Goal: Task Accomplishment & Management: Complete application form

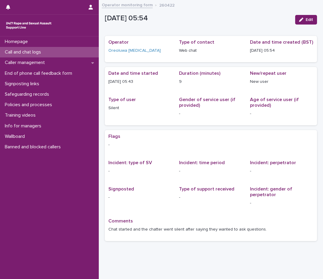
click at [49, 55] on div "Call and chat logs" at bounding box center [49, 52] width 99 height 10
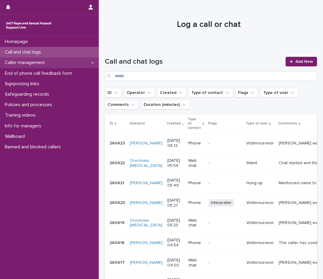
click at [41, 62] on p "Caller management" at bounding box center [25, 63] width 47 height 6
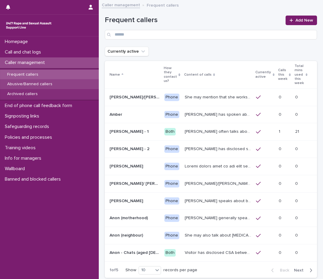
click at [38, 82] on p "Abusive/Banned callers" at bounding box center [29, 84] width 55 height 5
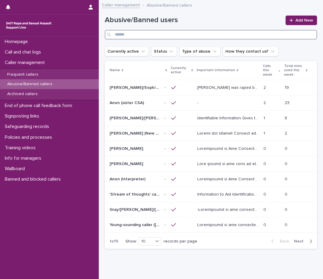
click at [136, 37] on input "Search" at bounding box center [211, 35] width 212 height 10
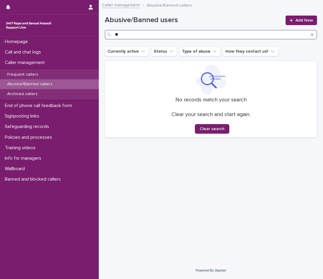
type input "*"
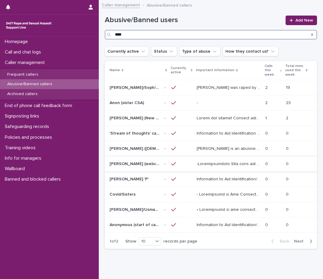
type input "****"
click at [219, 160] on p at bounding box center [229, 163] width 65 height 6
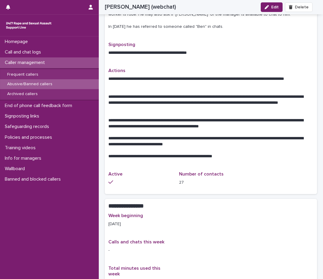
scroll to position [299, 0]
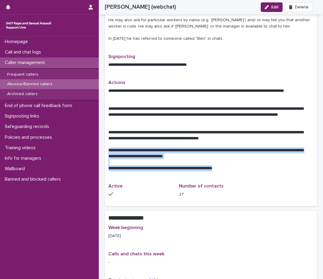
drag, startPoint x: 108, startPoint y: 151, endPoint x: 267, endPoint y: 175, distance: 160.8
click at [267, 175] on div "**********" at bounding box center [210, 128] width 205 height 96
click at [221, 160] on p at bounding box center [210, 163] width 205 height 6
drag, startPoint x: 221, startPoint y: 160, endPoint x: 112, endPoint y: 151, distance: 109.3
click at [112, 151] on div "**********" at bounding box center [210, 129] width 205 height 83
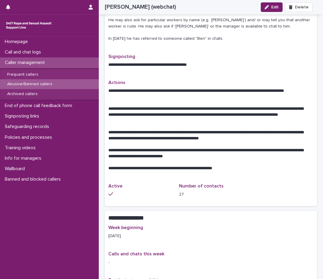
drag, startPoint x: 112, startPoint y: 151, endPoint x: 106, endPoint y: 148, distance: 6.7
click at [106, 148] on div "**********" at bounding box center [211, 1] width 212 height 411
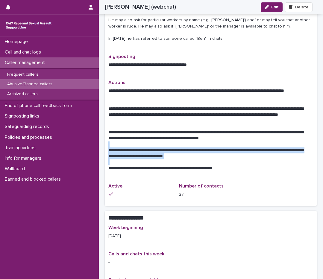
drag, startPoint x: 107, startPoint y: 147, endPoint x: 239, endPoint y: 160, distance: 132.4
click at [239, 160] on div "**********" at bounding box center [211, 1] width 212 height 411
copy div "**********"
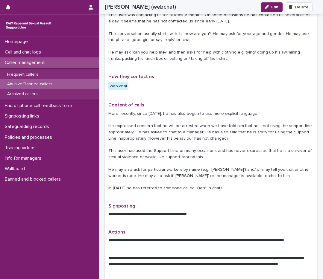
scroll to position [120, 0]
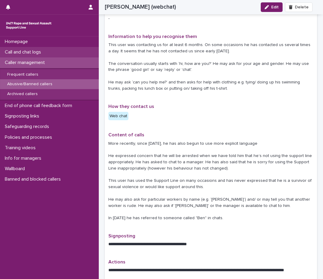
click at [28, 52] on p "Call and chat logs" at bounding box center [23, 52] width 43 height 6
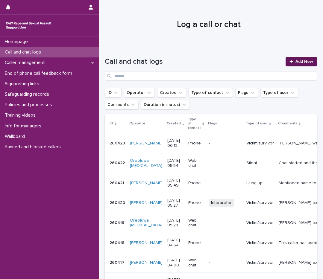
click at [289, 62] on icon at bounding box center [291, 62] width 4 height 4
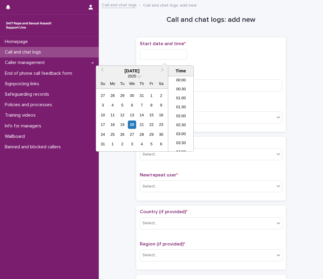
click at [141, 52] on input "text" at bounding box center [163, 54] width 47 height 10
click at [182, 113] on li "06:30" at bounding box center [180, 113] width 25 height 9
click at [174, 52] on input "**********" at bounding box center [163, 54] width 47 height 10
type input "**********"
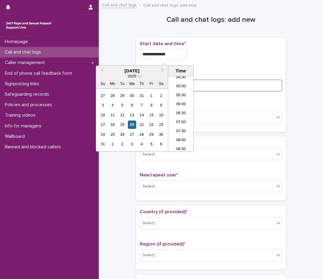
click at [231, 86] on input at bounding box center [211, 86] width 142 height 12
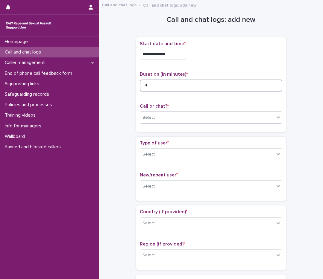
type input "*"
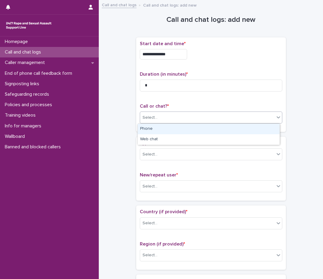
click at [254, 120] on div "Select..." at bounding box center [207, 118] width 134 height 10
click at [250, 123] on div "Select..." at bounding box center [211, 118] width 142 height 12
click at [253, 119] on div "Select..." at bounding box center [207, 118] width 134 height 10
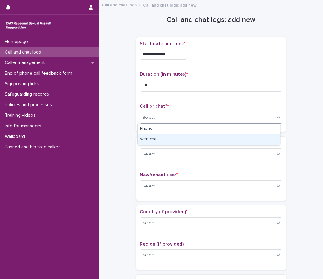
click at [240, 140] on div "Web chat" at bounding box center [209, 139] width 142 height 10
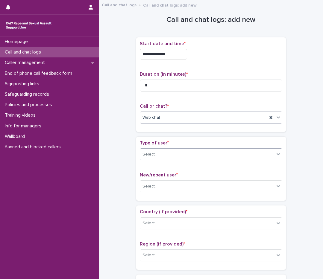
click at [235, 151] on div "Select..." at bounding box center [207, 155] width 134 height 10
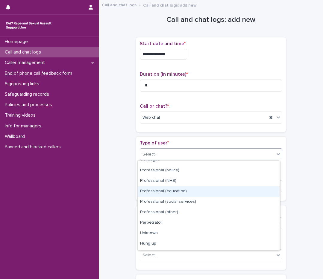
scroll to position [67, 0]
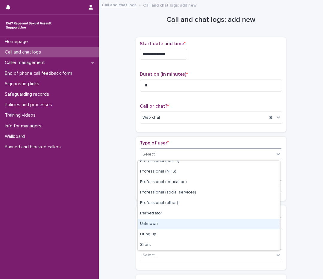
click at [195, 227] on div "Unknown" at bounding box center [209, 224] width 142 height 10
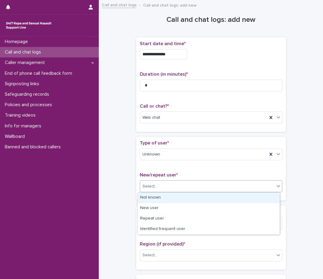
click at [195, 185] on div "Select..." at bounding box center [207, 187] width 134 height 10
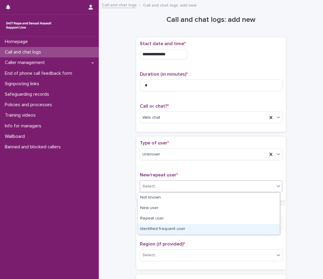
click at [184, 230] on div "Identified frequent user" at bounding box center [209, 229] width 142 height 10
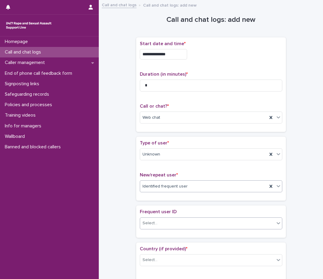
click at [182, 222] on div "Select..." at bounding box center [207, 224] width 134 height 10
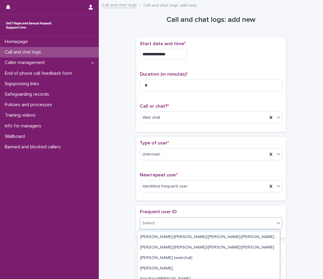
scroll to position [329, 0]
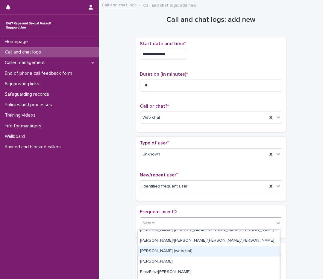
click at [175, 248] on div "[PERSON_NAME] (webchat)" at bounding box center [209, 251] width 142 height 10
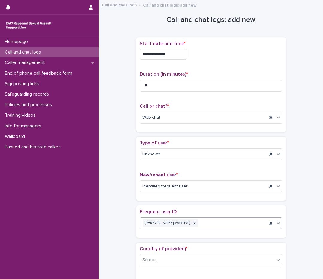
scroll to position [90, 0]
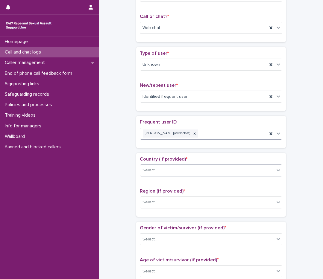
click at [186, 170] on div "Select..." at bounding box center [207, 171] width 134 height 10
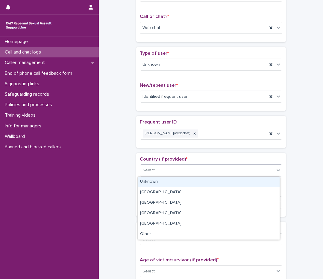
click at [185, 179] on div "Unknown" at bounding box center [209, 182] width 142 height 10
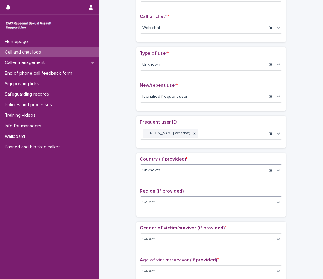
click at [193, 201] on div "Select..." at bounding box center [207, 203] width 134 height 10
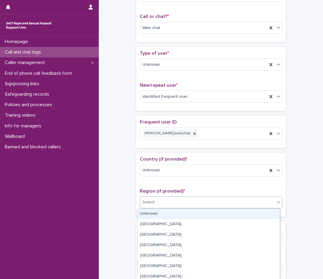
click at [189, 213] on div "Unknown" at bounding box center [209, 214] width 142 height 10
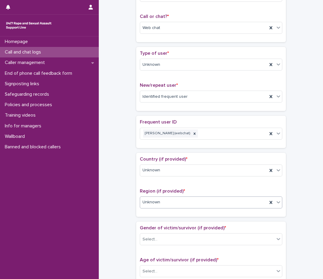
scroll to position [180, 0]
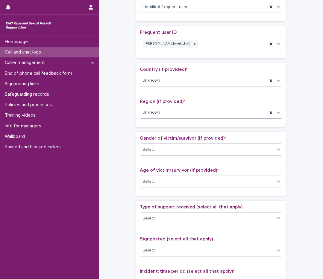
click at [205, 151] on div "Select..." at bounding box center [207, 150] width 134 height 10
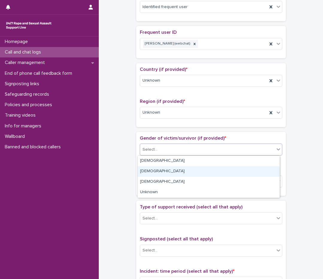
click at [201, 170] on div "[DEMOGRAPHIC_DATA]" at bounding box center [209, 171] width 142 height 10
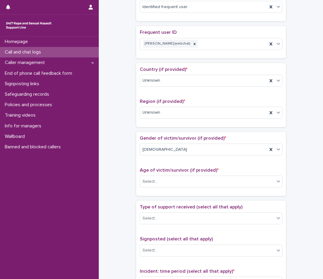
click at [198, 189] on div "Age of victim/survivor (if provided) * Select..." at bounding box center [211, 180] width 142 height 25
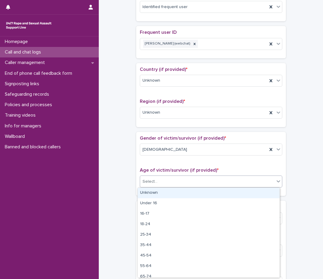
click at [199, 183] on div "Select..." at bounding box center [207, 182] width 134 height 10
click at [194, 192] on div "Unknown" at bounding box center [209, 193] width 142 height 10
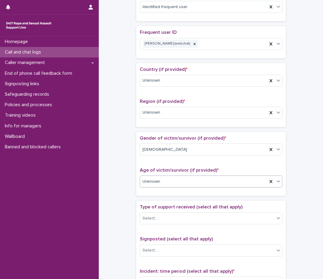
scroll to position [239, 0]
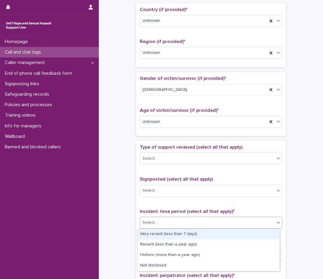
click at [204, 224] on div "Select..." at bounding box center [207, 223] width 134 height 10
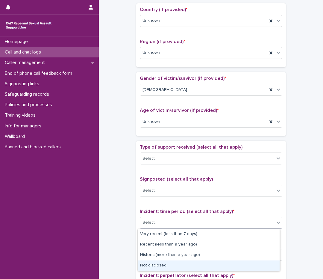
click at [166, 265] on div "Not disclosed" at bounding box center [209, 266] width 142 height 10
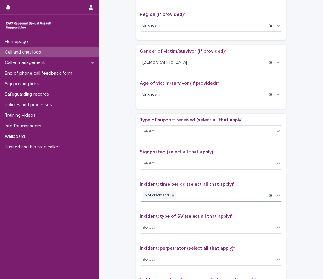
scroll to position [299, 0]
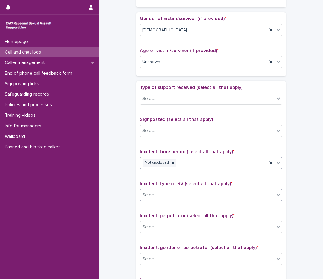
click at [188, 199] on div "Select..." at bounding box center [207, 195] width 134 height 10
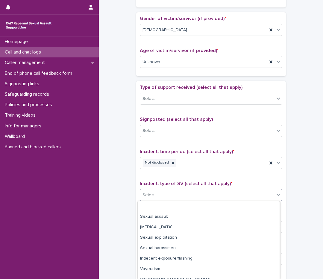
scroll to position [27, 0]
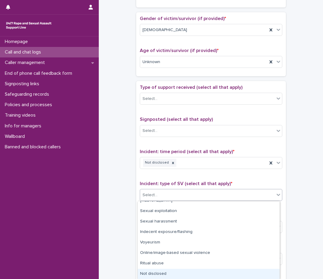
click at [182, 271] on div "Not disclosed" at bounding box center [209, 274] width 142 height 10
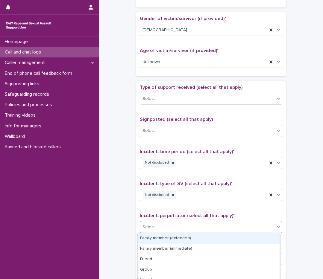
click at [193, 226] on div "Select..." at bounding box center [207, 227] width 134 height 10
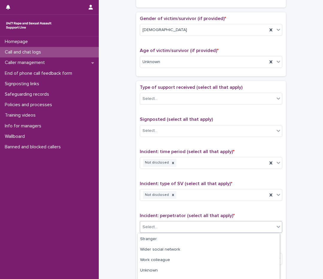
scroll to position [69, 0]
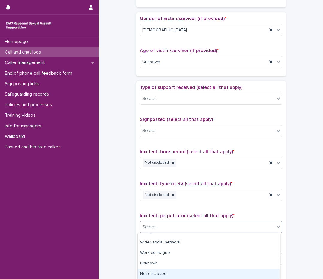
click at [174, 274] on div "Not disclosed" at bounding box center [209, 274] width 142 height 10
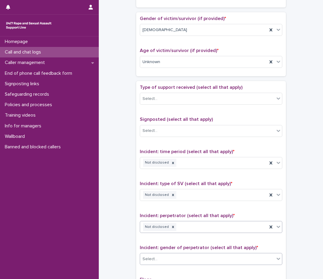
click at [176, 260] on div "Select..." at bounding box center [207, 259] width 134 height 10
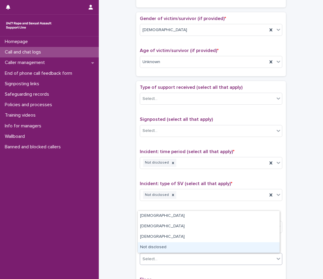
click at [182, 251] on div "Not disclosed" at bounding box center [209, 247] width 142 height 10
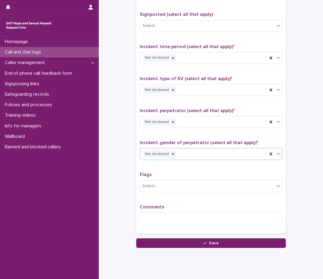
scroll to position [420, 0]
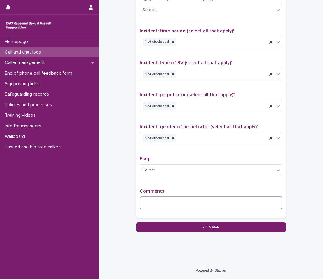
click at [176, 204] on textarea at bounding box center [211, 203] width 142 height 13
click at [190, 176] on div "Select..." at bounding box center [211, 171] width 142 height 12
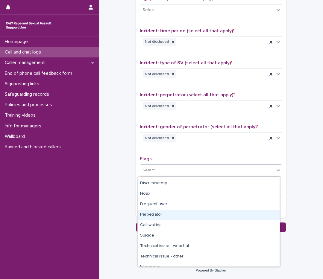
scroll to position [36, 0]
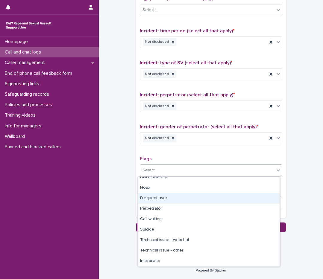
click at [175, 203] on div "Frequent user" at bounding box center [209, 198] width 142 height 10
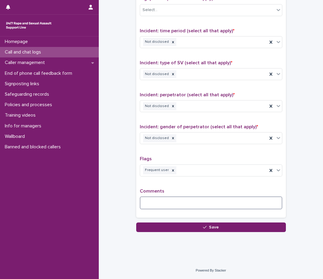
click at [168, 204] on textarea at bounding box center [211, 203] width 142 height 13
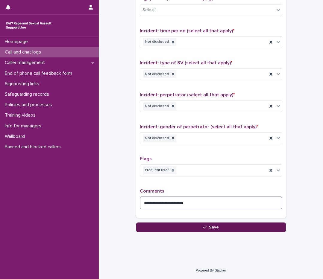
type textarea "**********"
click at [172, 231] on button "Save" at bounding box center [211, 228] width 150 height 10
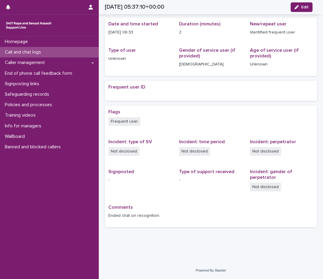
scroll to position [59, 0]
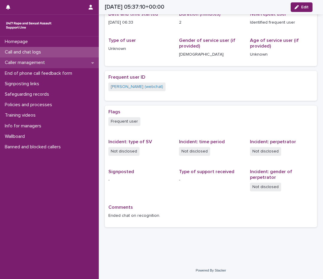
click at [17, 63] on p "Caller management" at bounding box center [25, 63] width 47 height 6
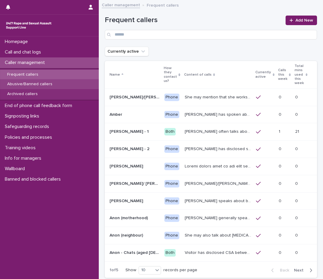
click at [61, 83] on div "Abusive/Banned callers" at bounding box center [49, 84] width 99 height 10
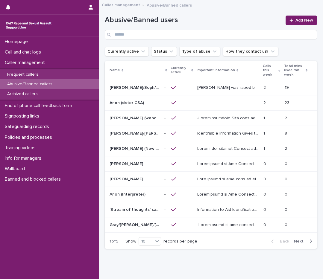
click at [146, 121] on div "[PERSON_NAME] (webchat) [PERSON_NAME] (webchat)" at bounding box center [135, 118] width 50 height 10
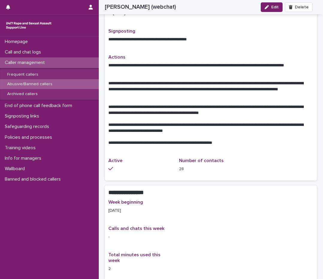
scroll to position [359, 0]
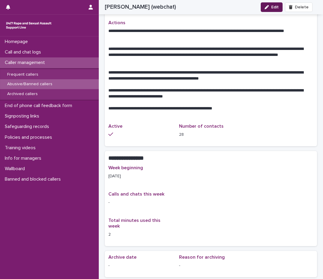
click at [272, 9] on button "Edit" at bounding box center [272, 7] width 22 height 10
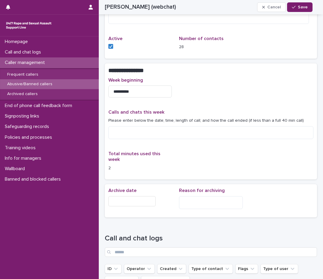
scroll to position [486, 0]
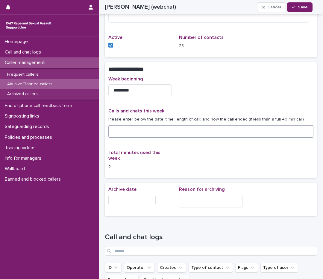
click at [112, 132] on textarea at bounding box center [210, 131] width 205 height 13
click at [136, 131] on textarea "**********" at bounding box center [208, 131] width 201 height 13
click at [151, 133] on textarea "**********" at bounding box center [208, 131] width 201 height 13
type textarea "**********"
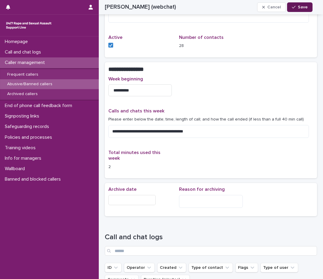
click at [305, 6] on span "Save" at bounding box center [303, 7] width 10 height 4
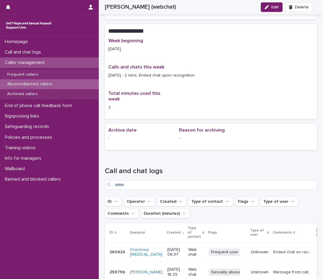
scroll to position [453, 0]
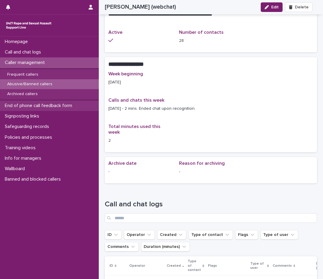
click at [40, 107] on p "End of phone call feedback form" at bounding box center [39, 106] width 75 height 6
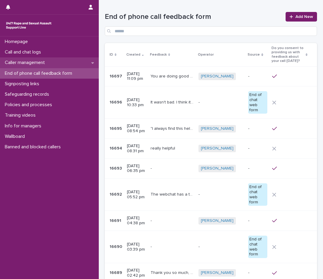
click at [54, 60] on div "Caller management" at bounding box center [49, 62] width 99 height 10
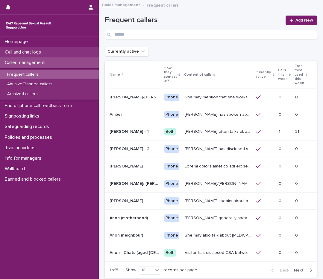
click at [58, 56] on div "Call and chat logs" at bounding box center [49, 52] width 99 height 10
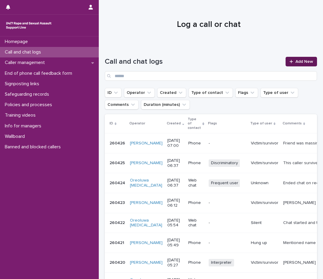
click at [295, 63] on span "Add New" at bounding box center [304, 62] width 18 height 4
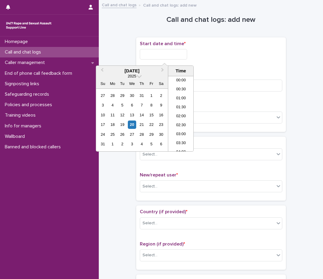
click at [147, 55] on input "text" at bounding box center [163, 54] width 47 height 10
click at [181, 111] on li "07:00" at bounding box center [180, 113] width 25 height 9
click at [172, 59] on input "**********" at bounding box center [163, 54] width 47 height 10
type input "**********"
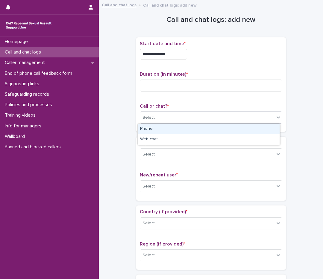
click at [222, 113] on div "Select..." at bounding box center [207, 118] width 134 height 10
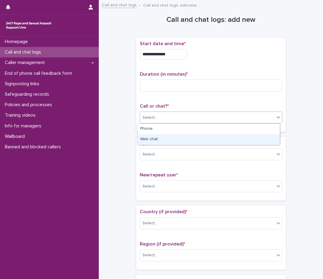
click at [188, 138] on div "Web chat" at bounding box center [209, 139] width 142 height 10
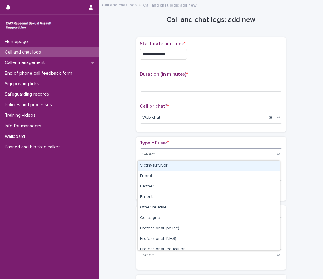
click at [181, 154] on div "Select..." at bounding box center [207, 155] width 134 height 10
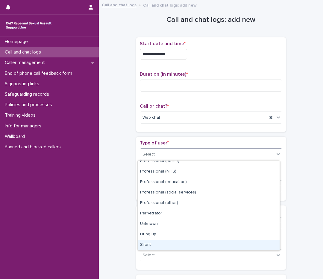
click at [145, 243] on div "Silent" at bounding box center [209, 245] width 142 height 10
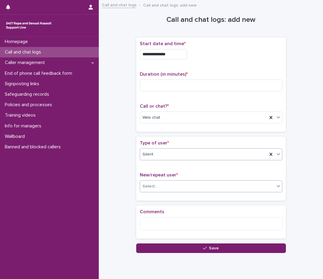
click at [151, 185] on div "Select..." at bounding box center [149, 186] width 15 height 6
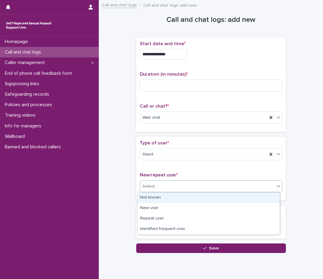
click at [151, 194] on div "Not known" at bounding box center [209, 198] width 142 height 10
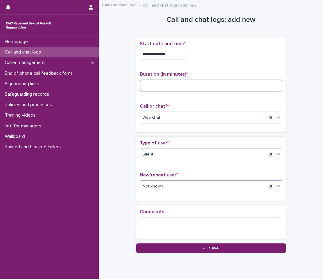
click at [153, 84] on input at bounding box center [211, 86] width 142 height 12
type input "**"
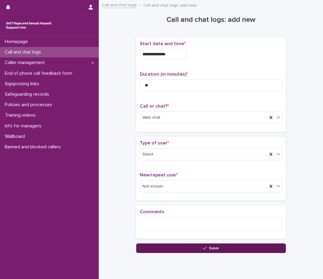
click at [197, 248] on button "Save" at bounding box center [211, 249] width 150 height 10
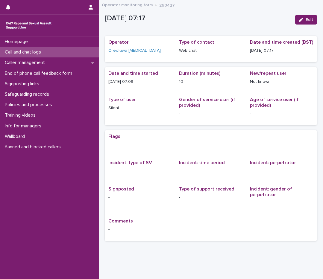
click at [50, 53] on div "Call and chat logs" at bounding box center [49, 52] width 99 height 10
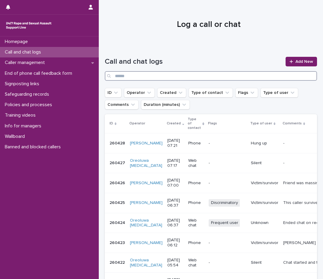
click at [133, 72] on input "Search" at bounding box center [211, 76] width 212 height 10
click at [194, 77] on input "Search" at bounding box center [211, 76] width 212 height 10
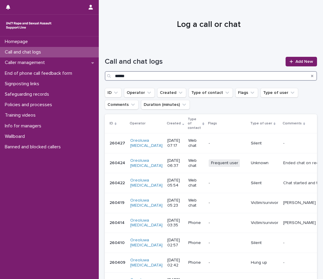
type input "******"
